Goal: Information Seeking & Learning: Check status

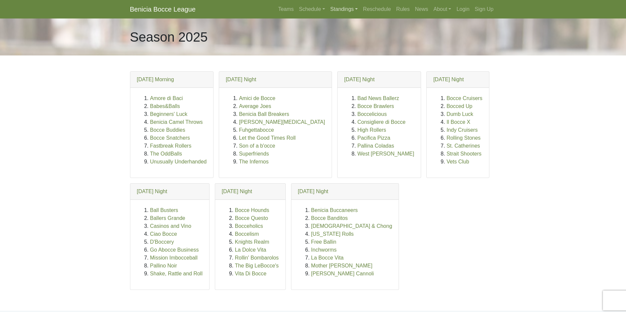
click at [342, 9] on link "Standings" at bounding box center [343, 9] width 33 height 13
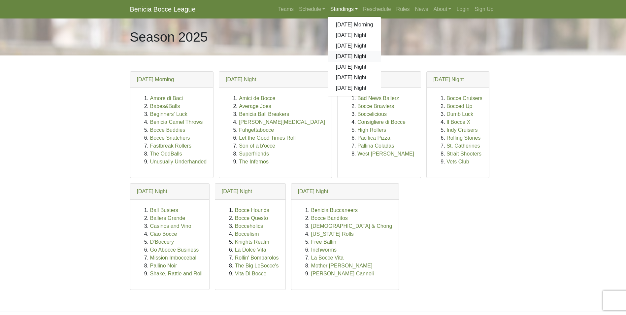
click at [352, 53] on link "[DATE] Night" at bounding box center [354, 56] width 53 height 11
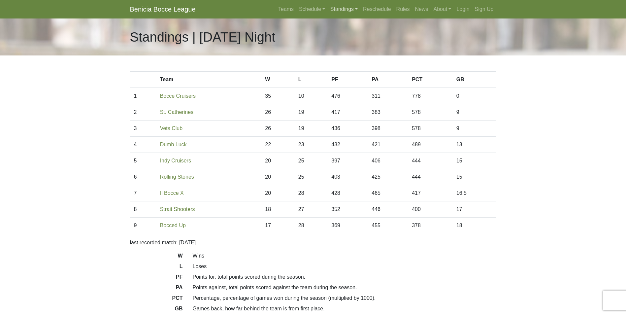
click at [343, 9] on link "Standings" at bounding box center [343, 9] width 33 height 13
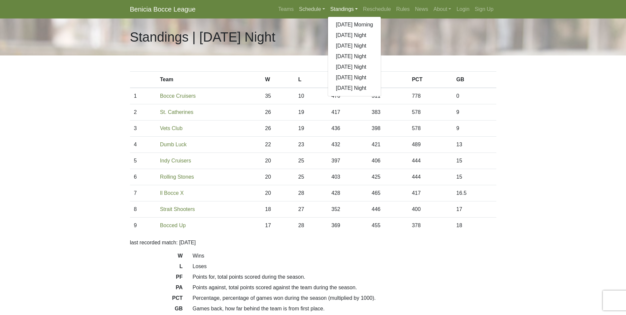
click at [311, 8] on link "Schedule" at bounding box center [311, 9] width 31 height 13
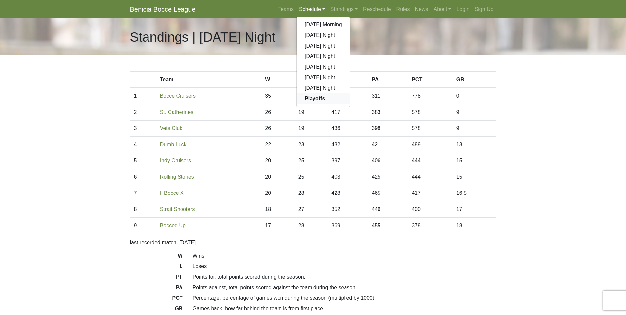
click at [320, 96] on strong "Playoffs" at bounding box center [314, 99] width 20 height 6
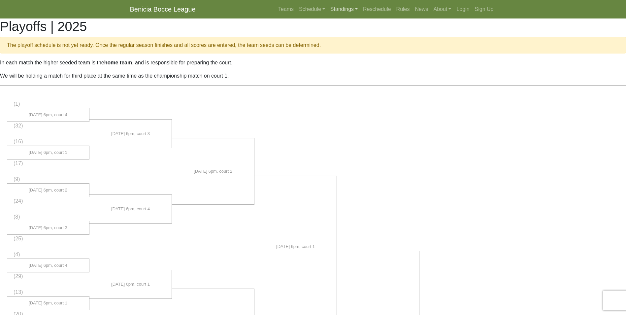
click at [344, 8] on link "Standings" at bounding box center [343, 9] width 33 height 13
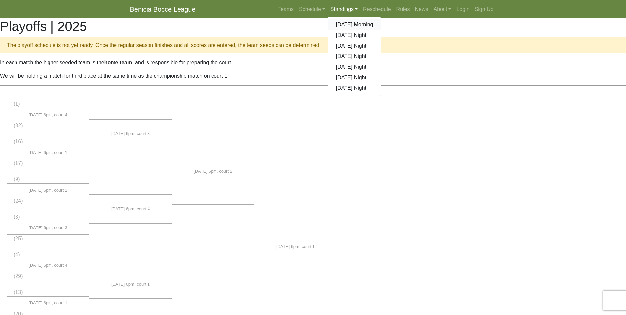
click at [365, 24] on link "[DATE] Morning" at bounding box center [354, 24] width 53 height 11
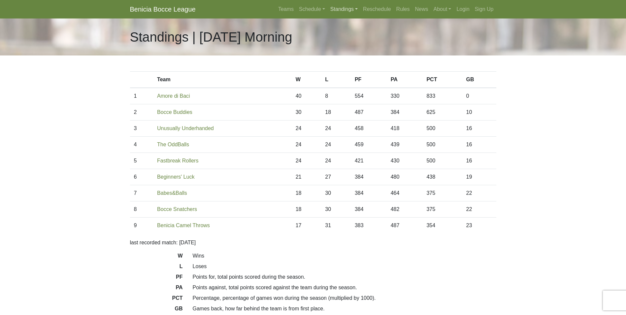
click at [337, 7] on link "Standings" at bounding box center [343, 9] width 33 height 13
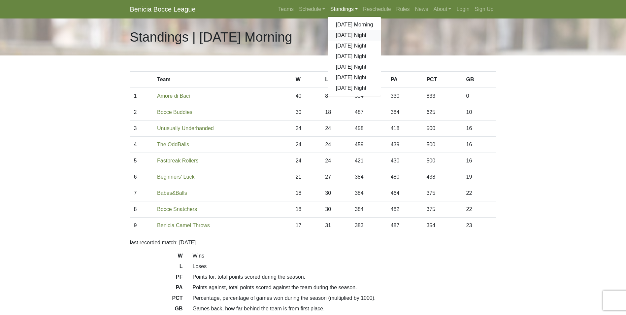
click at [347, 37] on link "[DATE] Night" at bounding box center [354, 35] width 53 height 11
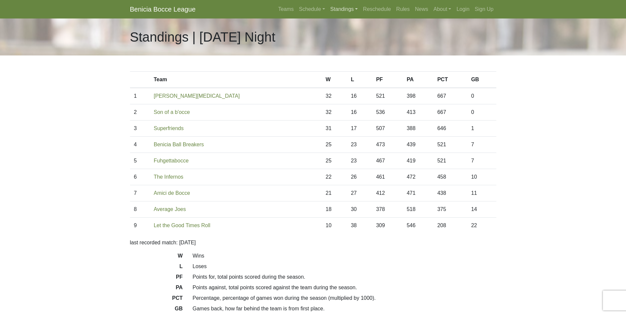
click at [343, 7] on link "Standings" at bounding box center [343, 9] width 33 height 13
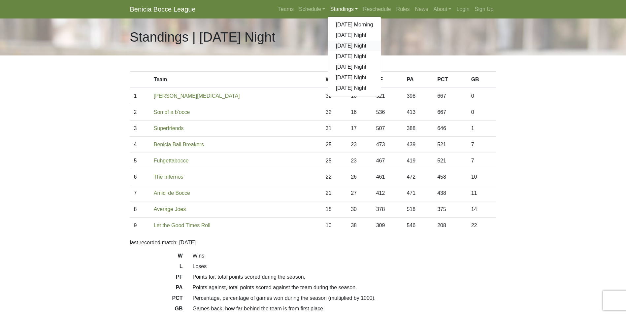
click at [348, 45] on link "[DATE] Night" at bounding box center [354, 46] width 53 height 11
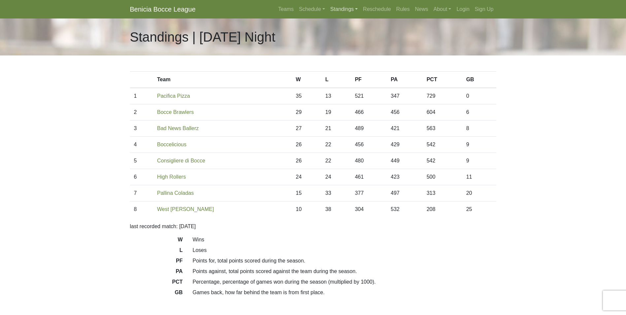
click at [346, 8] on link "Standings" at bounding box center [343, 9] width 33 height 13
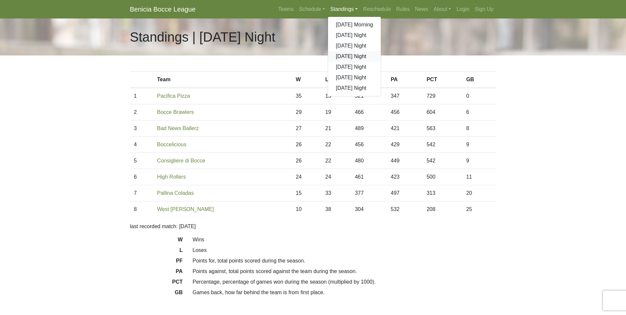
click at [342, 57] on link "[DATE] Night" at bounding box center [354, 56] width 53 height 11
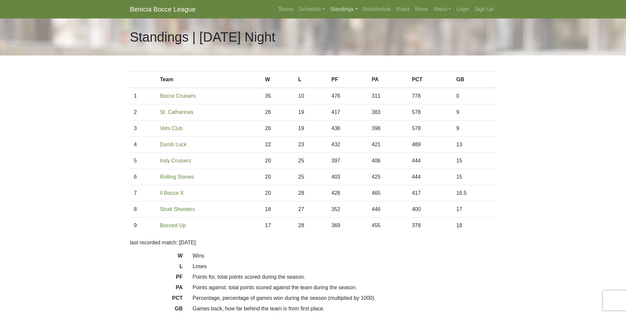
click at [343, 11] on link "Standings" at bounding box center [343, 9] width 33 height 13
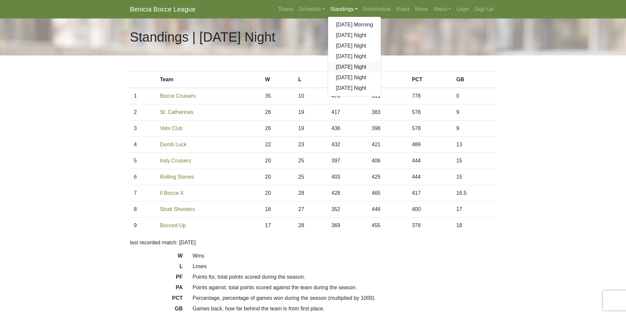
click at [347, 66] on link "[DATE] Night" at bounding box center [354, 67] width 53 height 11
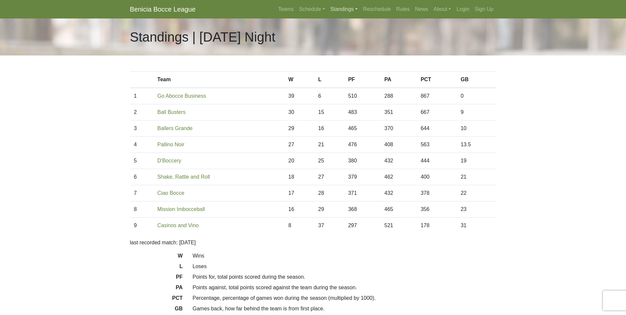
click at [342, 7] on link "Standings" at bounding box center [343, 9] width 33 height 13
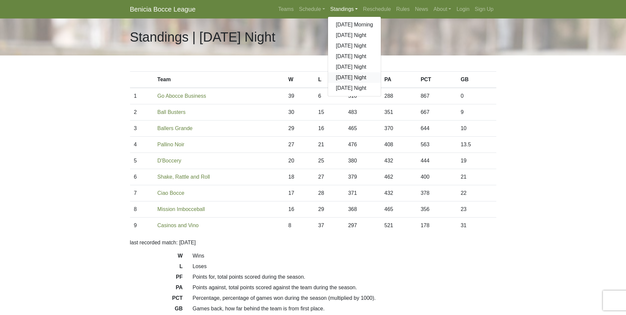
click at [346, 77] on link "[DATE] Night" at bounding box center [354, 77] width 53 height 11
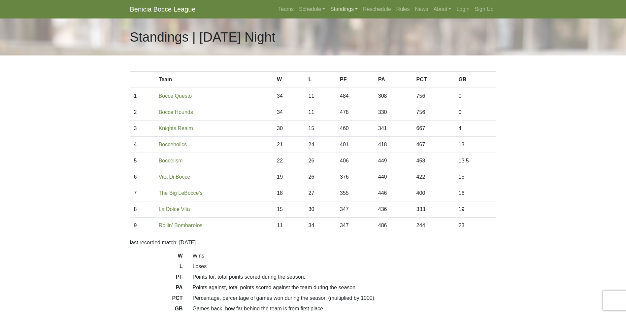
click at [344, 7] on link "Standings" at bounding box center [343, 9] width 33 height 13
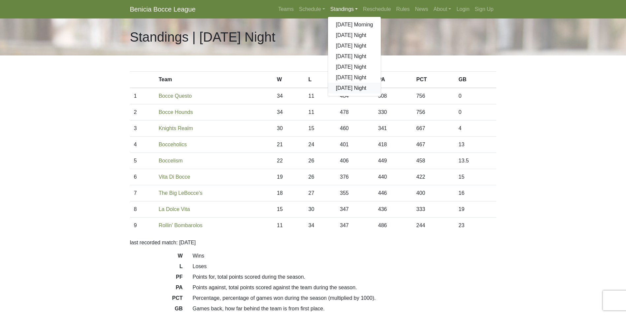
click at [350, 88] on link "[DATE] Night" at bounding box center [354, 88] width 53 height 11
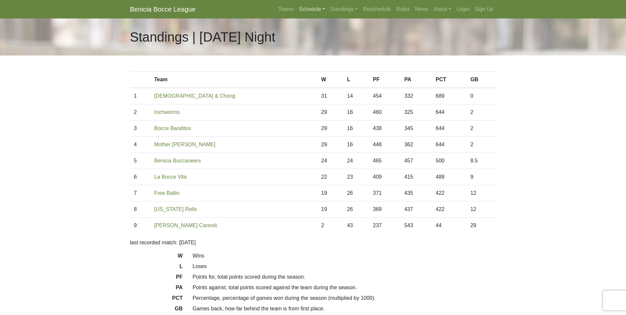
click at [310, 8] on link "Schedule" at bounding box center [311, 9] width 31 height 13
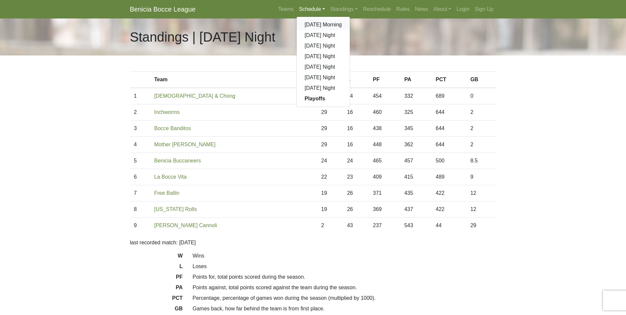
click at [324, 26] on link "[DATE] Morning" at bounding box center [322, 24] width 53 height 11
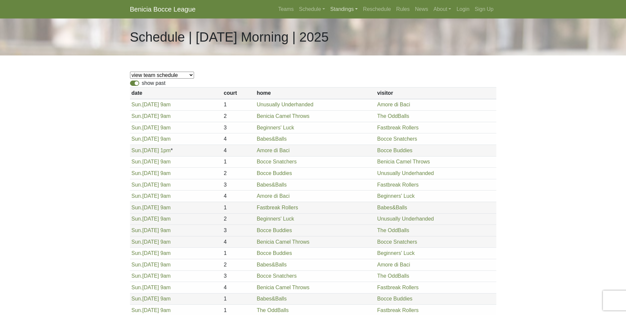
click at [335, 7] on link "Standings" at bounding box center [343, 9] width 33 height 13
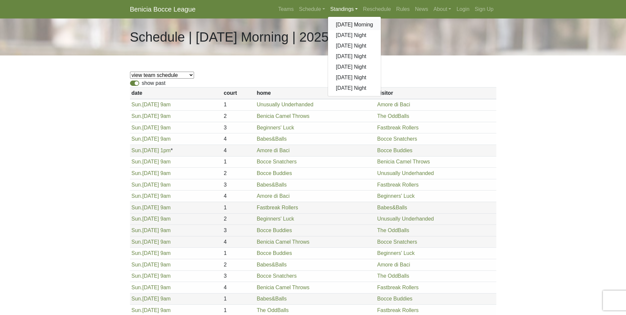
click at [352, 25] on link "[DATE] Morning" at bounding box center [354, 24] width 53 height 11
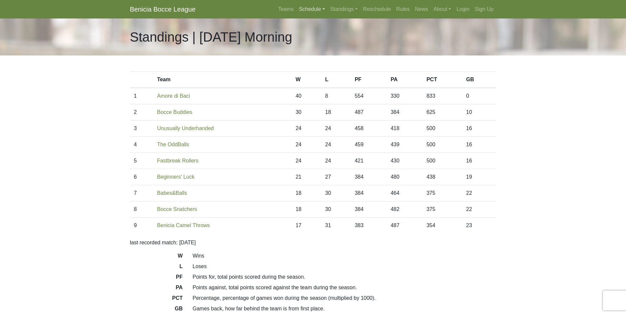
click at [307, 8] on link "Schedule" at bounding box center [311, 9] width 31 height 13
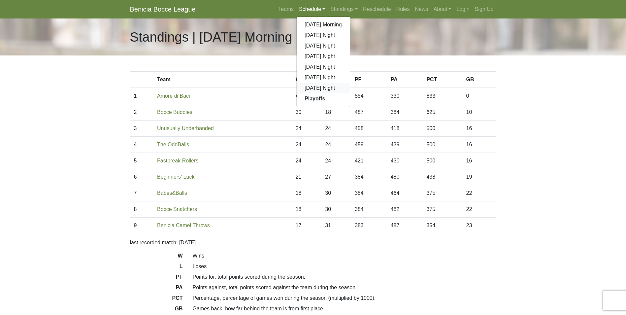
click at [324, 85] on link "[DATE] Night" at bounding box center [322, 88] width 53 height 11
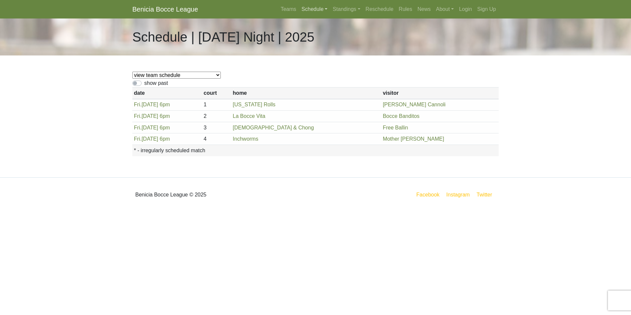
click at [313, 10] on link "Schedule" at bounding box center [314, 9] width 31 height 13
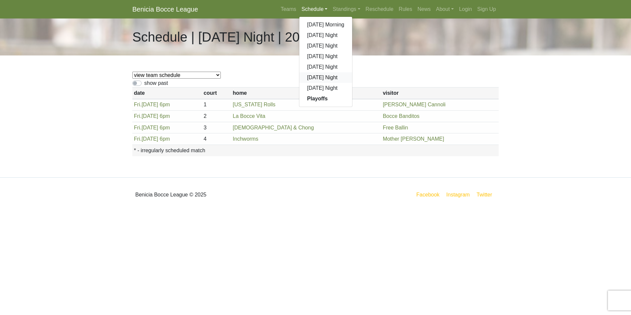
click at [323, 74] on link "[DATE] Night" at bounding box center [325, 77] width 53 height 11
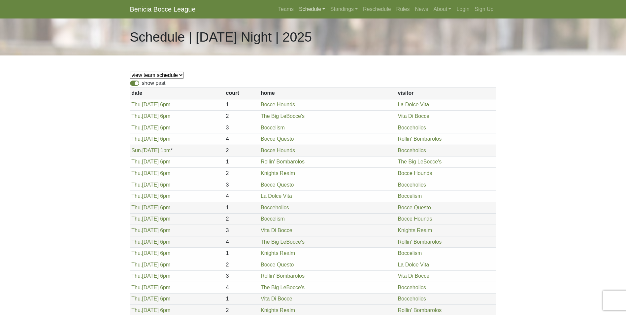
click at [314, 7] on link "Schedule" at bounding box center [311, 9] width 31 height 13
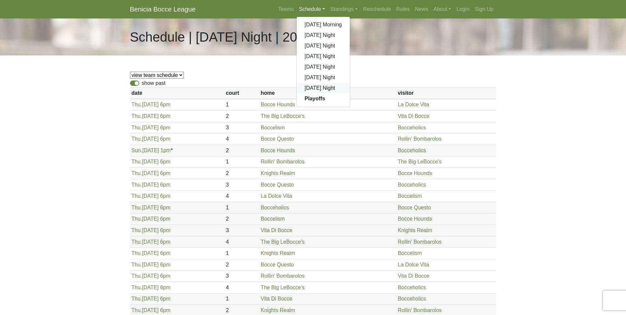
click at [319, 86] on link "[DATE] Night" at bounding box center [322, 88] width 53 height 11
